Goal: Book appointment/travel/reservation

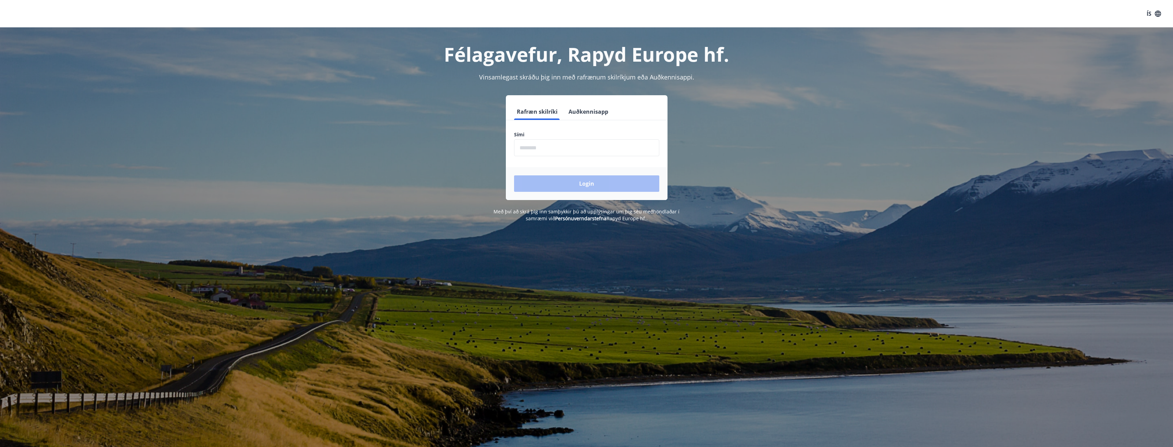
click at [556, 144] on input "phone" at bounding box center [586, 147] width 145 height 17
type input "********"
click at [514, 175] on button "Login" at bounding box center [586, 183] width 145 height 16
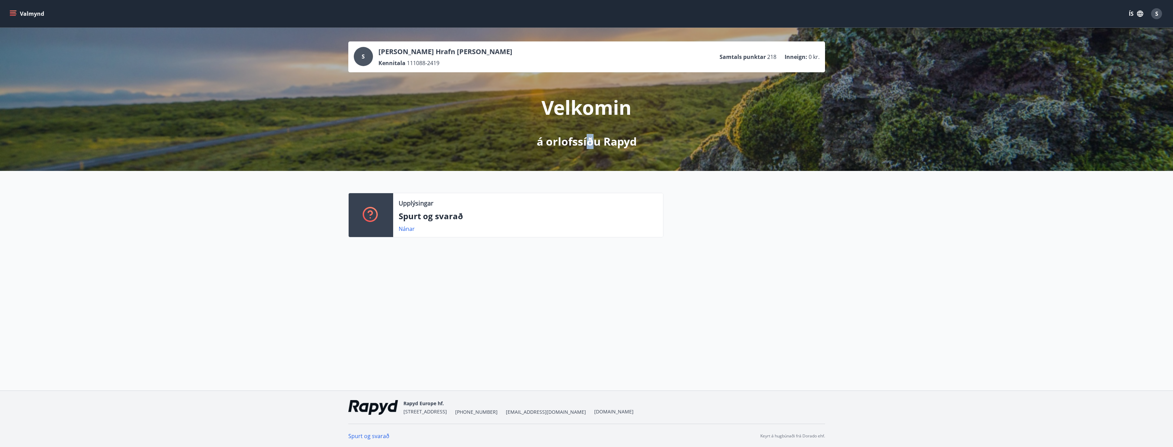
click at [589, 143] on p "á orlofssíðu Rapyd" at bounding box center [587, 141] width 100 height 15
click at [588, 145] on p "á orlofssíðu Rapyd" at bounding box center [587, 141] width 100 height 15
drag, startPoint x: 588, startPoint y: 143, endPoint x: 598, endPoint y: 141, distance: 10.1
click at [598, 141] on p "á orlofssíðu Rapyd" at bounding box center [587, 141] width 100 height 15
drag, startPoint x: 622, startPoint y: 142, endPoint x: 659, endPoint y: 137, distance: 37.4
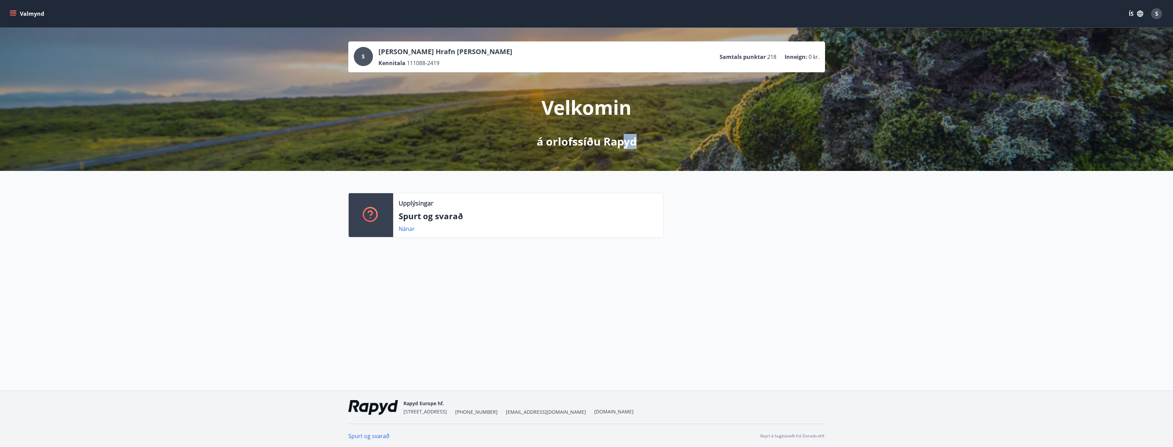
click at [659, 137] on div "Velkomin á orlofssíðu Rapyd" at bounding box center [587, 110] width 384 height 77
click at [619, 142] on p "á orlofssíðu Rapyd" at bounding box center [587, 141] width 100 height 15
drag, startPoint x: 621, startPoint y: 141, endPoint x: 622, endPoint y: 145, distance: 3.9
click at [622, 145] on p "á orlofssíðu Rapyd" at bounding box center [587, 141] width 100 height 15
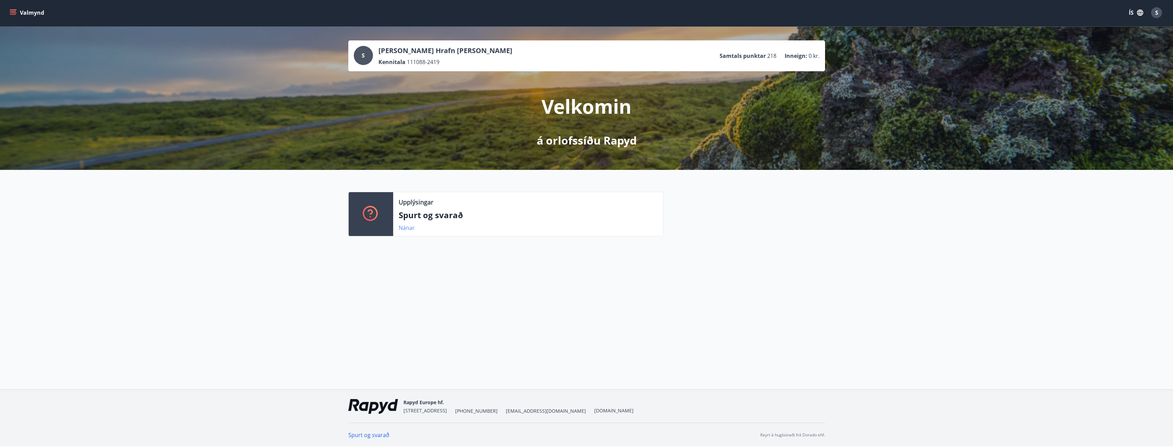
click at [406, 228] on link "Nánar" at bounding box center [407, 228] width 16 height 8
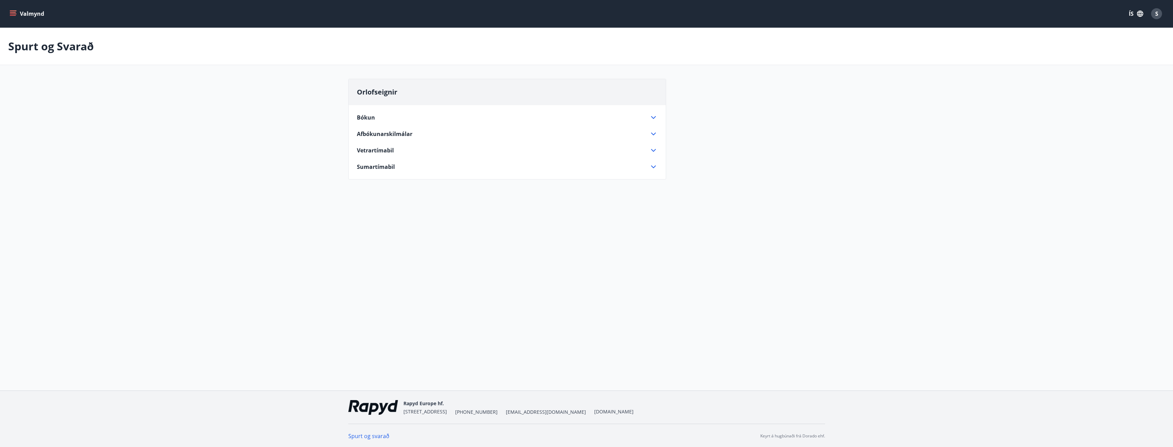
click at [656, 121] on icon at bounding box center [653, 117] width 8 height 8
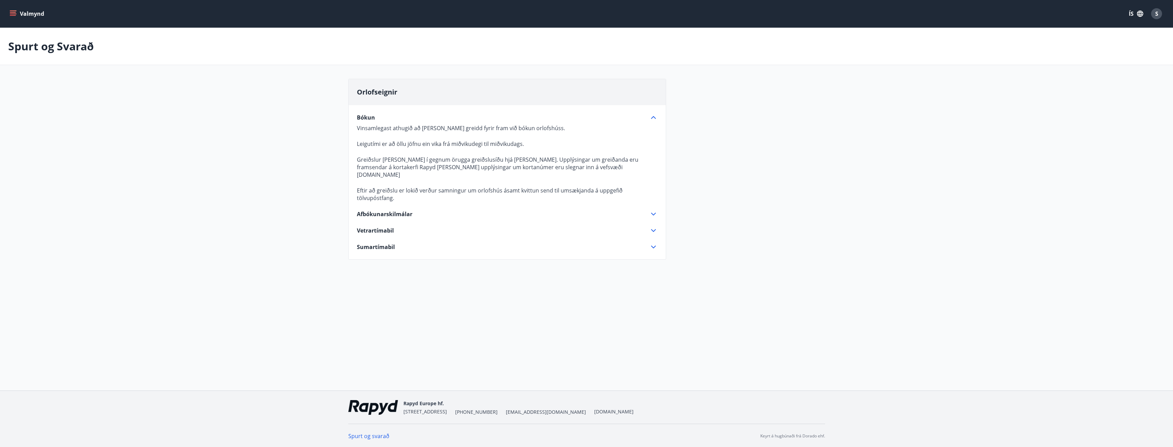
click at [18, 14] on button "Valmynd" at bounding box center [27, 14] width 39 height 12
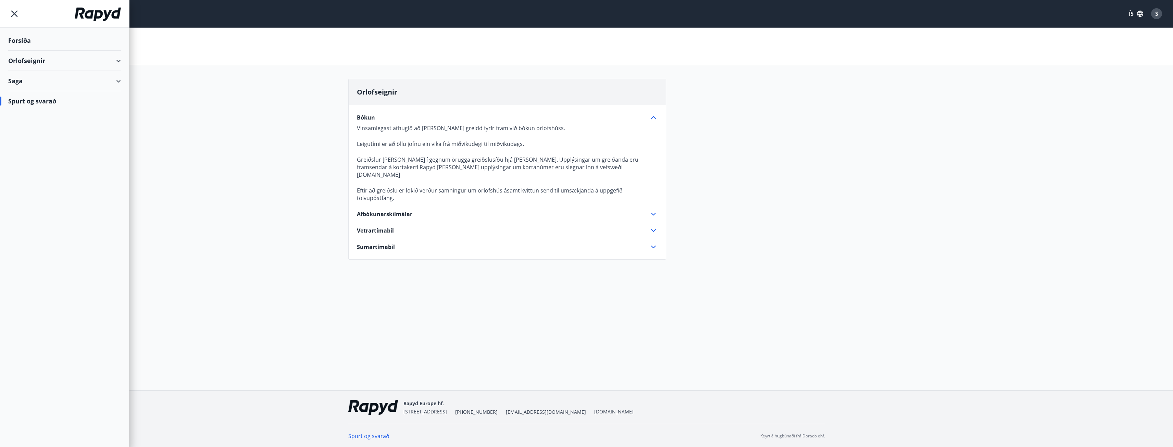
click at [33, 39] on div "Forsíða" at bounding box center [64, 40] width 113 height 20
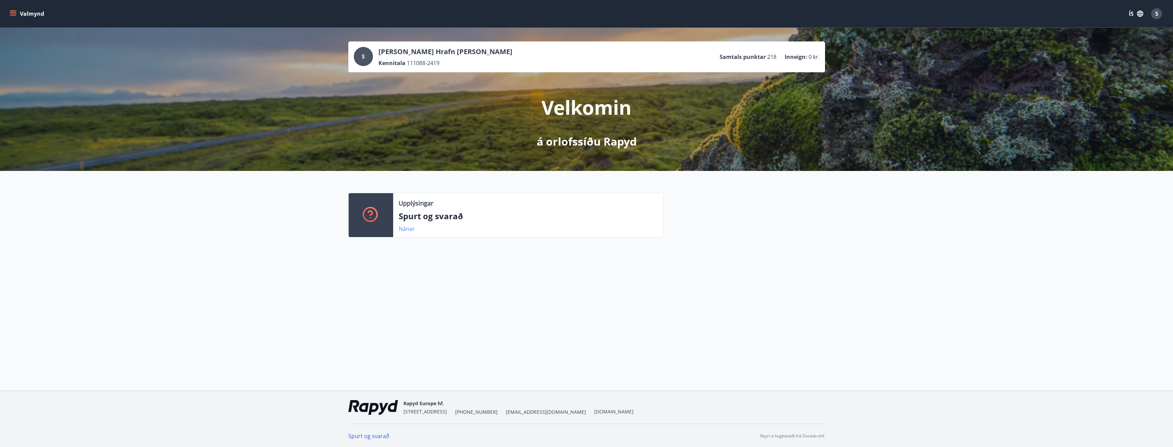
click at [403, 229] on link "Nánar" at bounding box center [407, 229] width 16 height 8
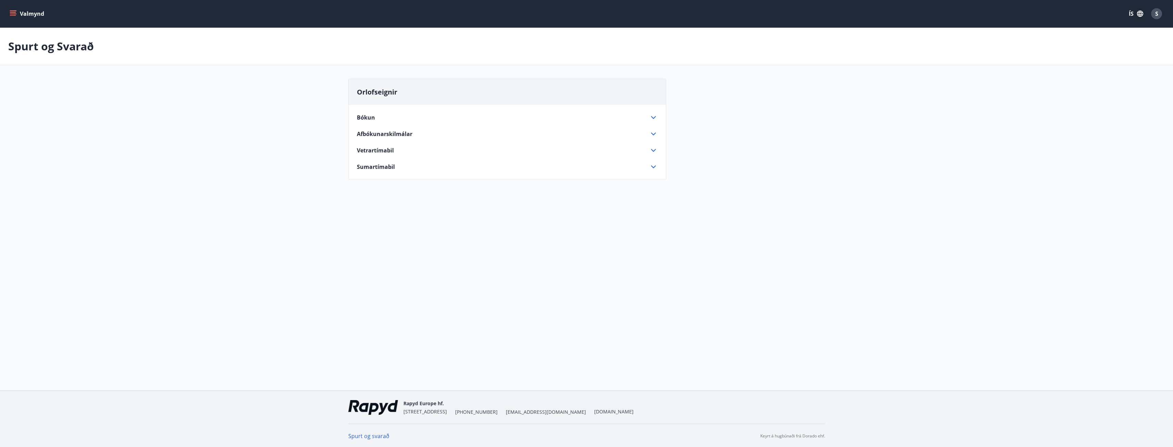
click at [644, 160] on div "Bókun Vinsamlegast athugið að [PERSON_NAME] greidd fyrir fram við bókun orlofsh…" at bounding box center [507, 138] width 317 height 66
click at [649, 165] on icon at bounding box center [653, 167] width 8 height 8
click at [653, 150] on icon at bounding box center [653, 150] width 8 height 8
drag, startPoint x: 361, startPoint y: 166, endPoint x: 572, endPoint y: 158, distance: 211.1
click at [572, 158] on p "Vetrartímabil hefst á fyrsta miðvikudegi í september sem húsið fer í útleigu og…" at bounding box center [507, 164] width 301 height 15
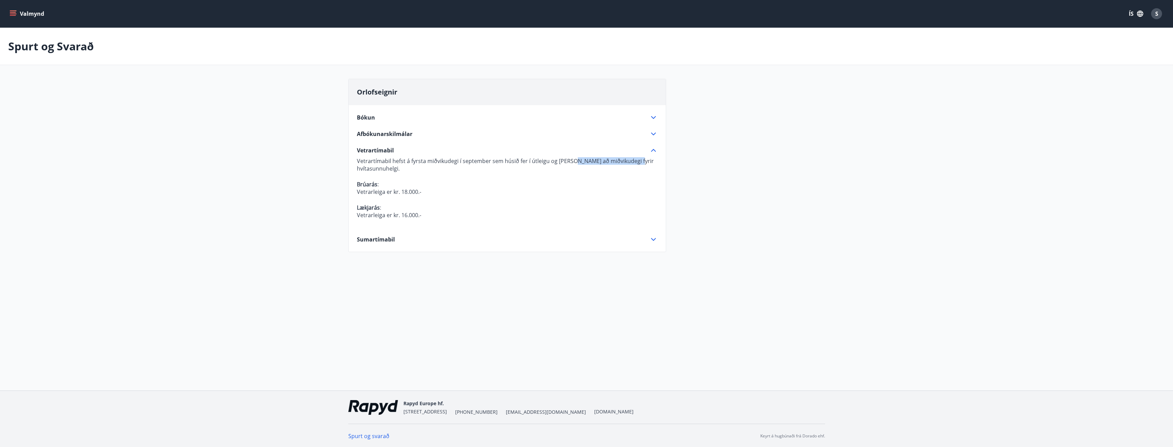
click at [572, 158] on p "Vetrartímabil hefst á fyrsta miðvikudegi í september sem húsið fer í útleigu og…" at bounding box center [507, 164] width 301 height 15
click at [652, 135] on icon at bounding box center [653, 134] width 8 height 8
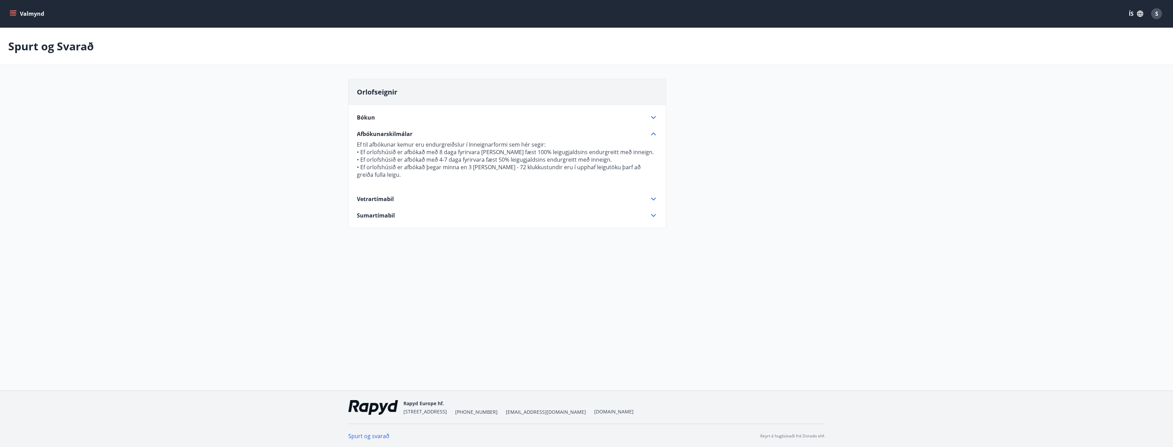
click at [653, 122] on div "Bókun Vinsamlegast athugið að [PERSON_NAME] greidd fyrir fram við bókun orlofsh…" at bounding box center [507, 162] width 317 height 114
click at [652, 118] on icon at bounding box center [653, 117] width 8 height 8
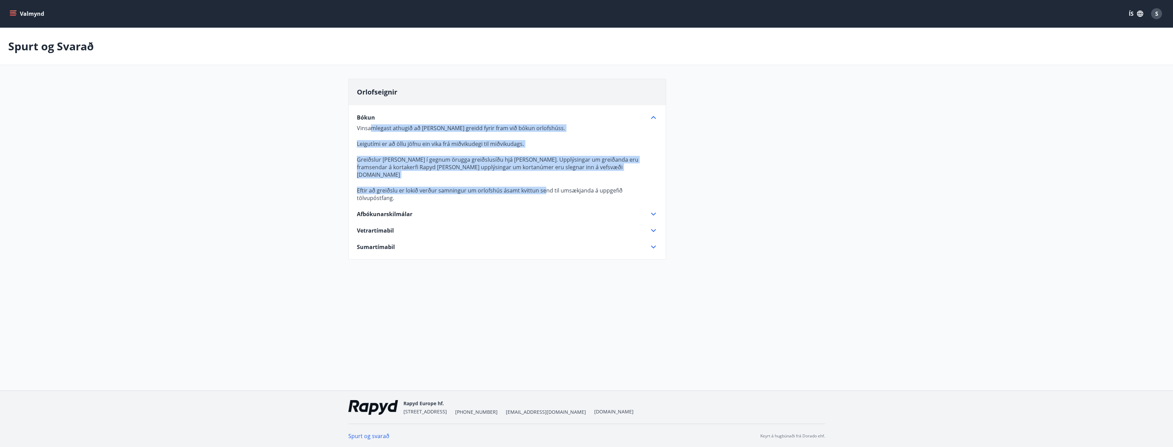
drag, startPoint x: 372, startPoint y: 129, endPoint x: 543, endPoint y: 179, distance: 178.4
click at [543, 179] on p "Vinsamlegast athugið að [PERSON_NAME] greidd fyrir fram við bókun orlofshúss. L…" at bounding box center [507, 162] width 301 height 77
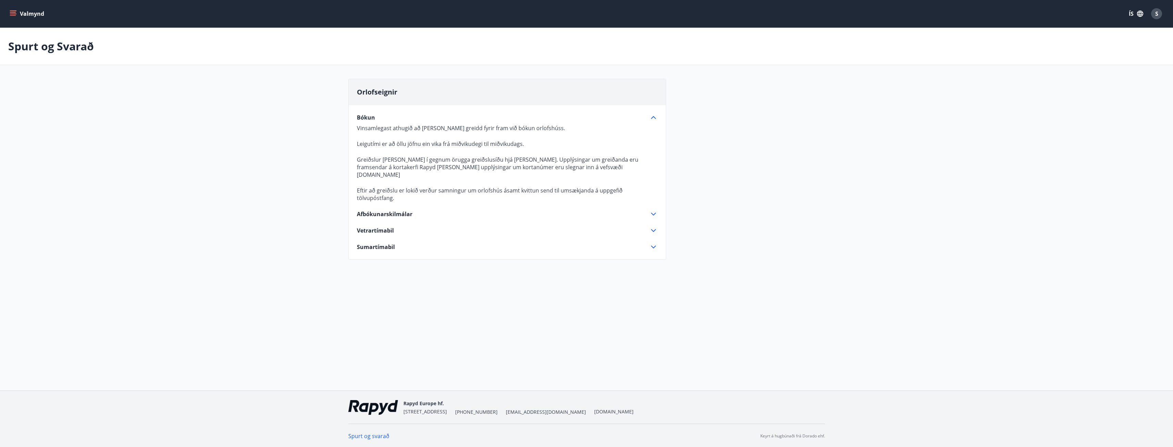
click at [565, 187] on p "Eftir að greiðslu er lokið verður samningur um orlofshús ásamt kvittun send til…" at bounding box center [507, 194] width 301 height 15
click at [10, 14] on icon "menu" at bounding box center [13, 13] width 7 height 7
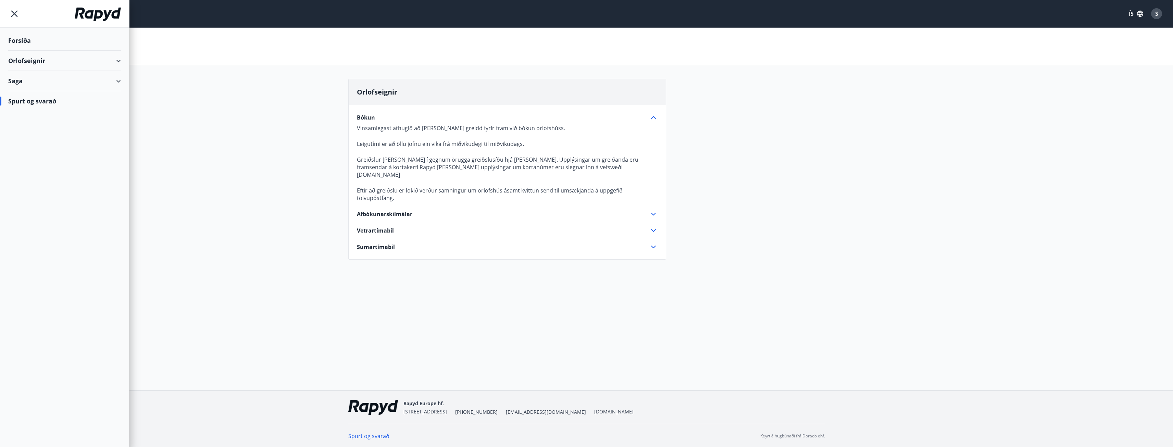
click at [43, 64] on div "Orlofseignir" at bounding box center [64, 61] width 113 height 20
click at [28, 79] on div "Framboð" at bounding box center [65, 78] width 102 height 14
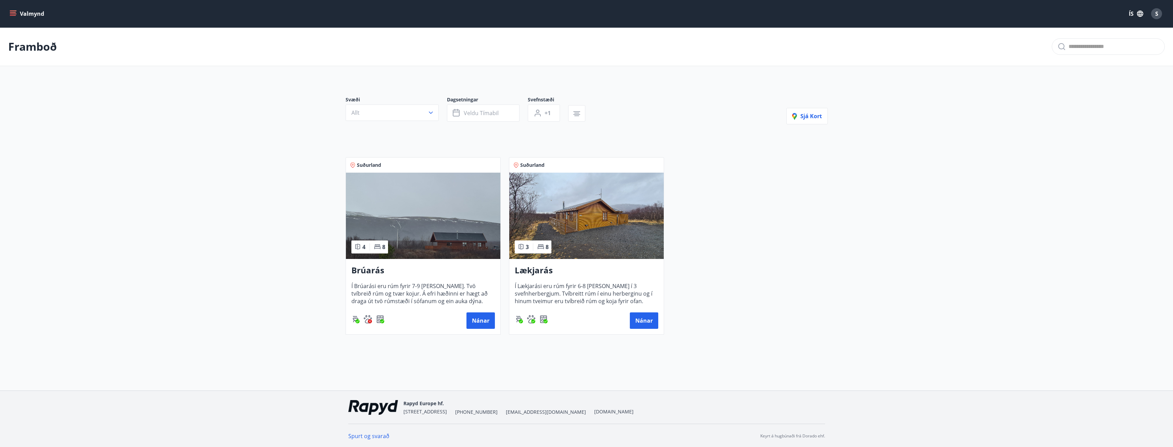
scroll to position [1, 0]
click at [479, 320] on button "Nánar" at bounding box center [480, 319] width 28 height 16
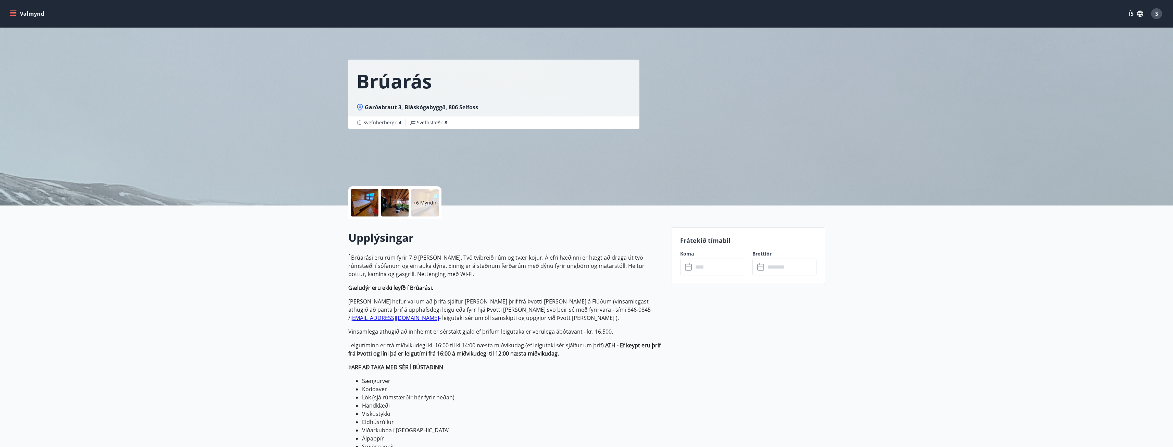
click at [718, 245] on p "Frátekið tímabil" at bounding box center [748, 240] width 136 height 9
click at [719, 264] on input "text" at bounding box center [718, 267] width 51 height 17
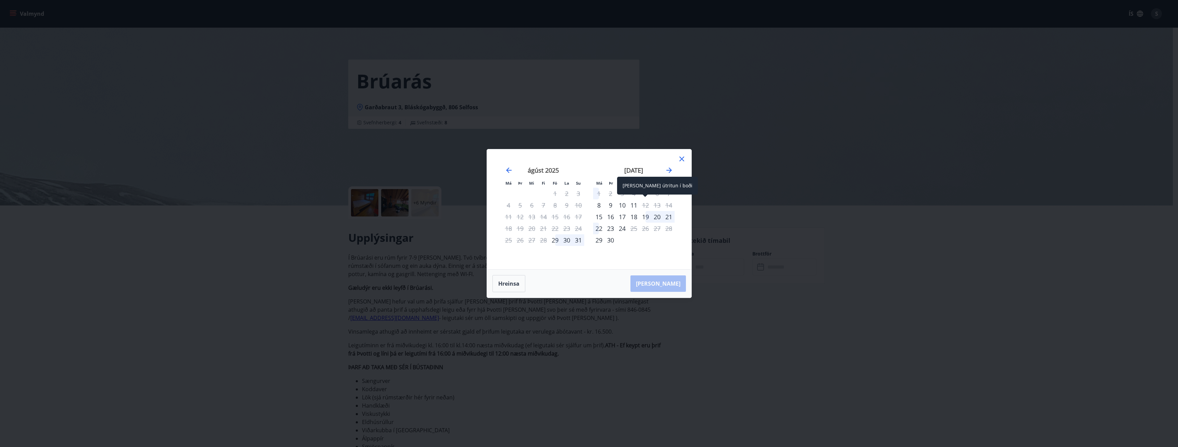
click at [646, 203] on div "12" at bounding box center [646, 205] width 12 height 12
click at [633, 206] on div "11" at bounding box center [634, 205] width 12 height 12
click at [646, 205] on div "12" at bounding box center [646, 205] width 12 height 12
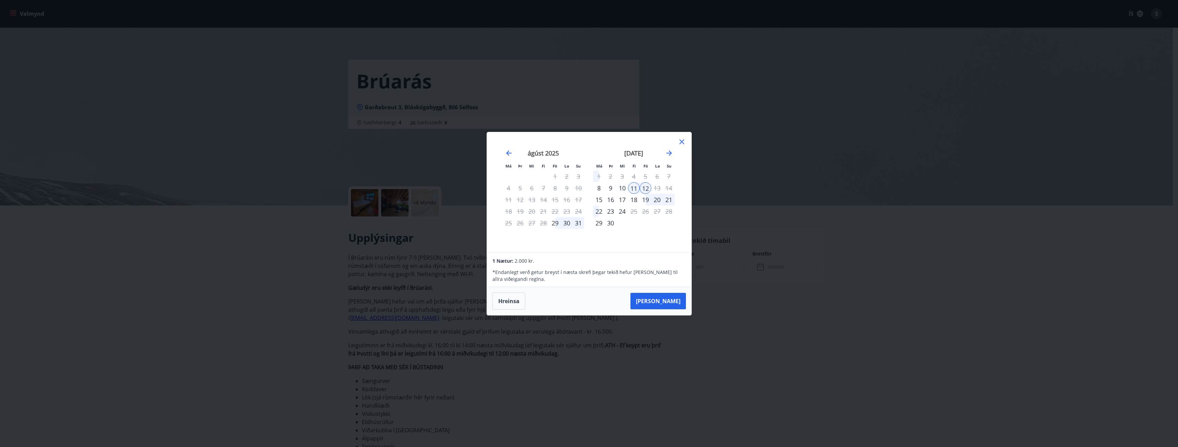
click at [679, 145] on icon at bounding box center [682, 142] width 8 height 8
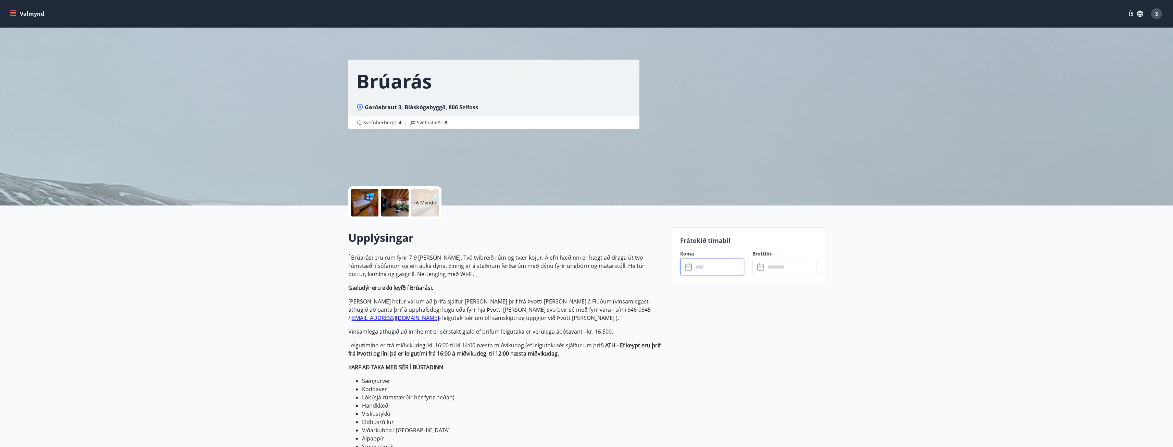
click at [702, 264] on input "text" at bounding box center [718, 267] width 51 height 17
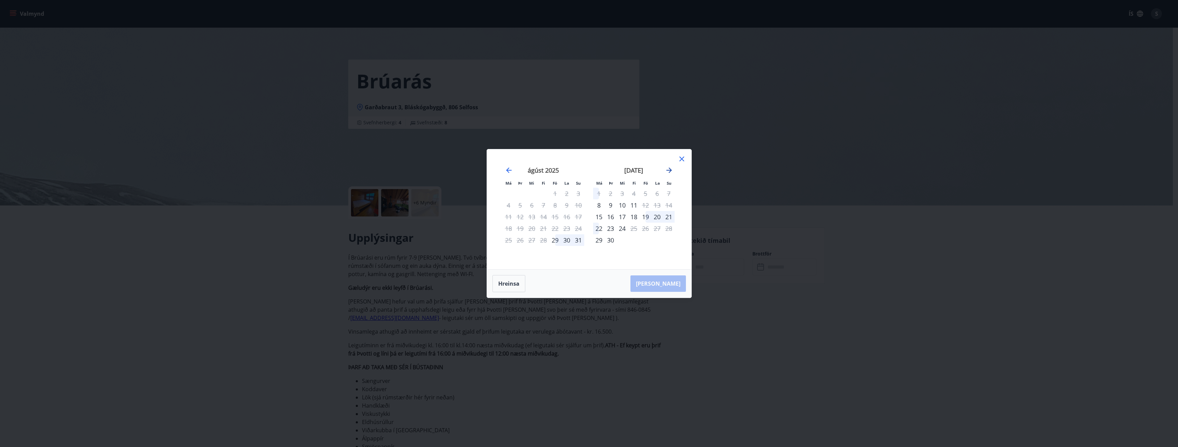
click at [670, 172] on icon "Move forward to switch to the next month." at bounding box center [668, 169] width 5 height 5
click at [671, 171] on icon "Move forward to switch to the next month." at bounding box center [668, 169] width 5 height 5
click at [672, 169] on icon "Move forward to switch to the next month." at bounding box center [669, 170] width 8 height 8
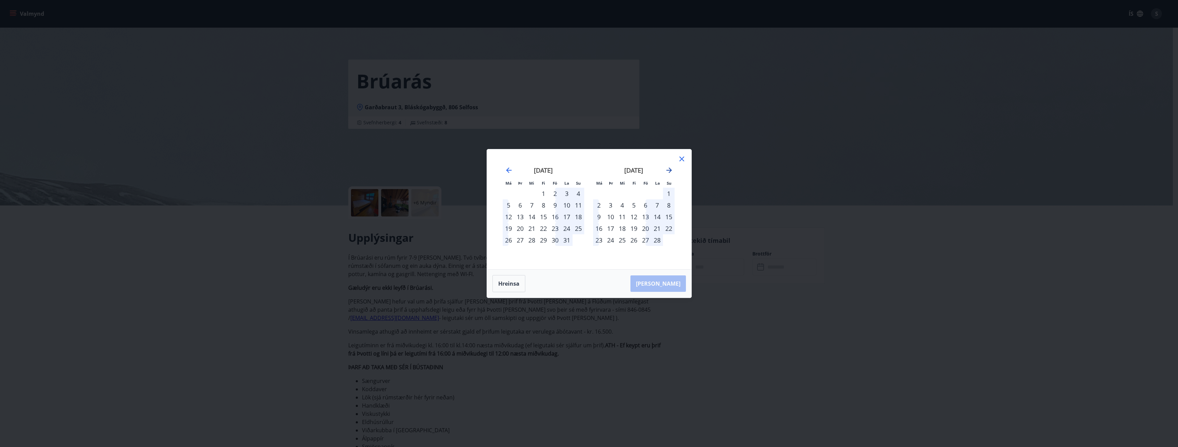
click at [672, 169] on icon "Move forward to switch to the next month." at bounding box center [669, 170] width 8 height 8
click at [634, 193] on div "2" at bounding box center [634, 194] width 12 height 12
click at [642, 193] on div "3" at bounding box center [646, 194] width 12 height 12
click at [657, 195] on div "4" at bounding box center [657, 194] width 12 height 12
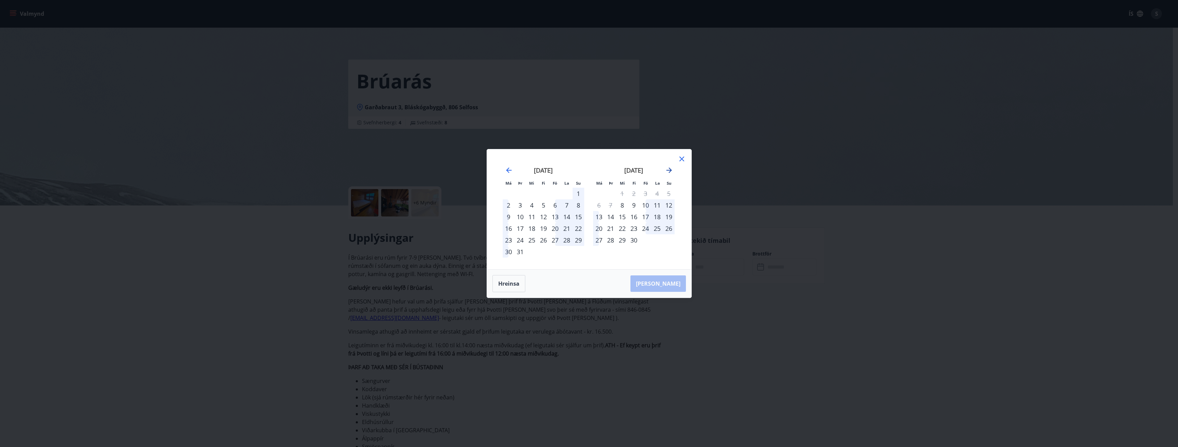
click at [669, 173] on icon "Move forward to switch to the next month." at bounding box center [669, 170] width 8 height 8
click at [685, 162] on icon at bounding box center [682, 159] width 8 height 8
